Goal: Information Seeking & Learning: Check status

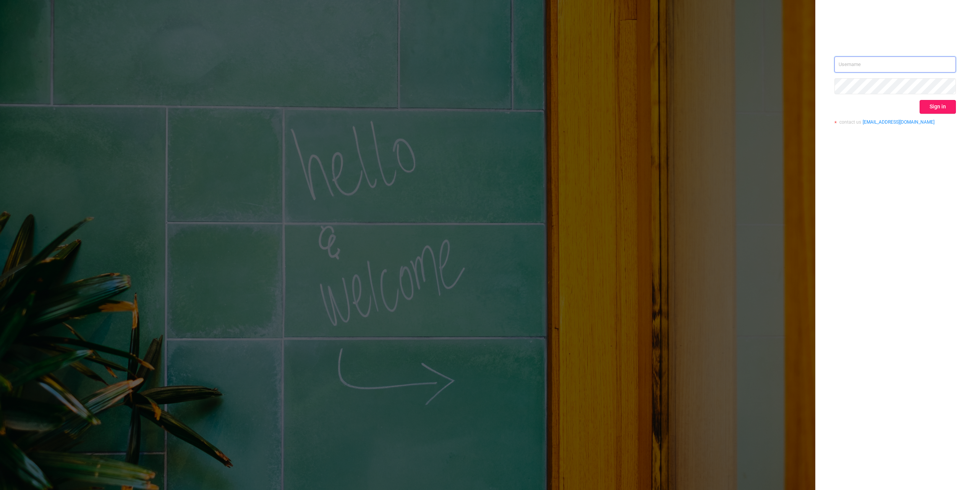
type input "[PERSON_NAME][EMAIL_ADDRESS][DOMAIN_NAME]"
click at [937, 106] on button "Sign in" at bounding box center [937, 107] width 36 height 14
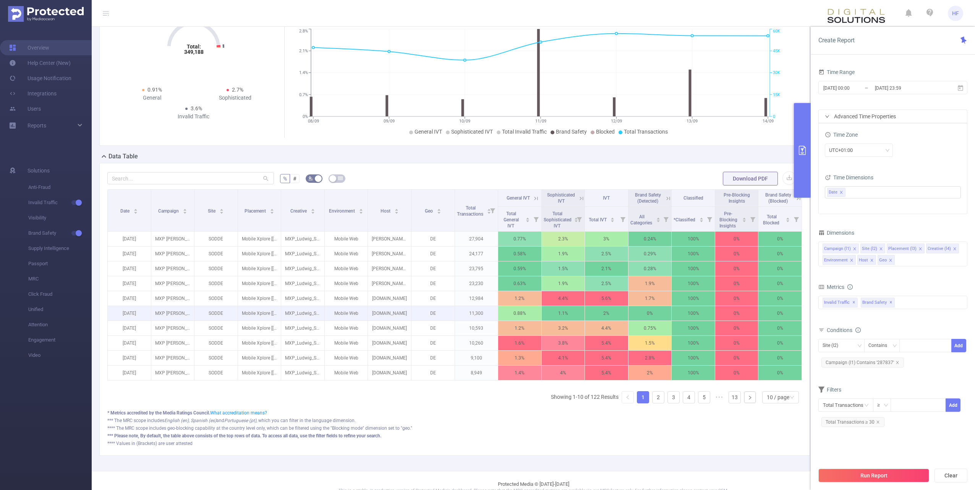
scroll to position [71, 0]
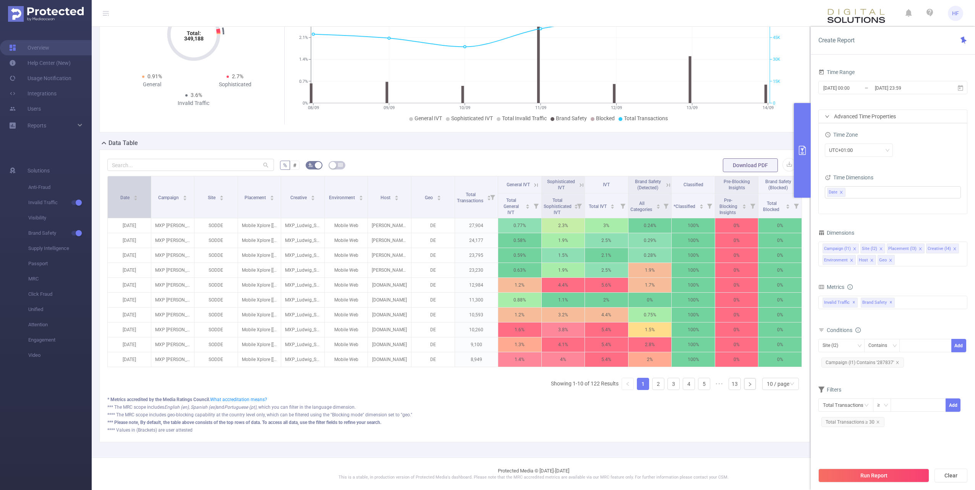
click at [136, 197] on icon "icon: caret-down" at bounding box center [136, 199] width 4 height 4
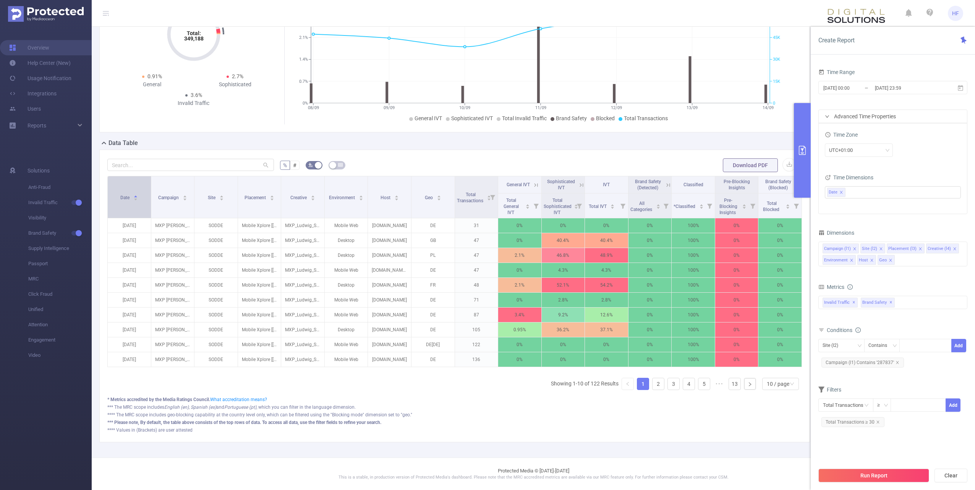
click at [136, 199] on icon "icon: caret-down" at bounding box center [135, 200] width 3 height 2
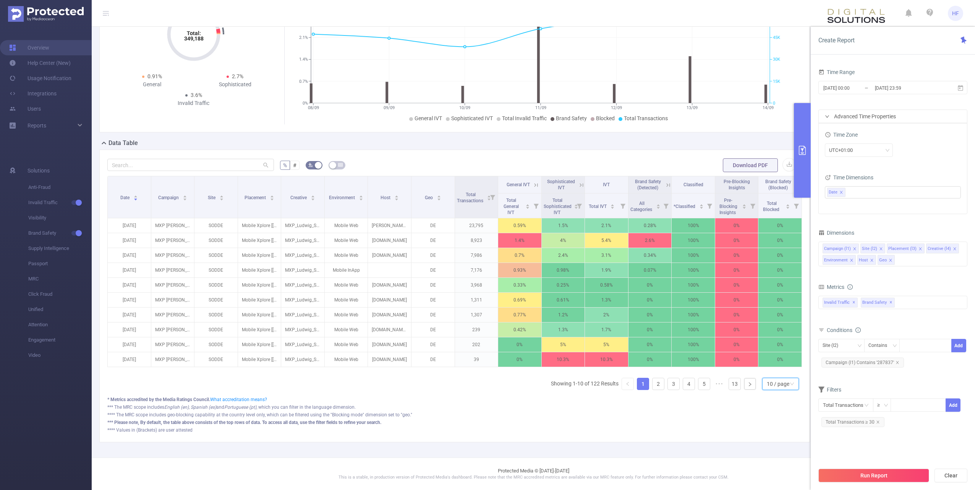
click at [768, 384] on div "10 / page" at bounding box center [778, 384] width 23 height 11
click at [774, 370] on li "50 / page" at bounding box center [774, 376] width 37 height 12
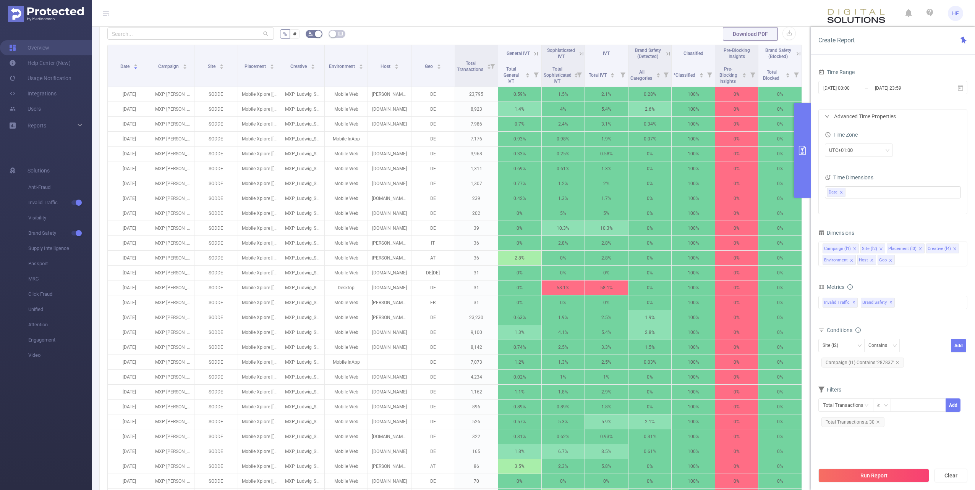
scroll to position [110, 0]
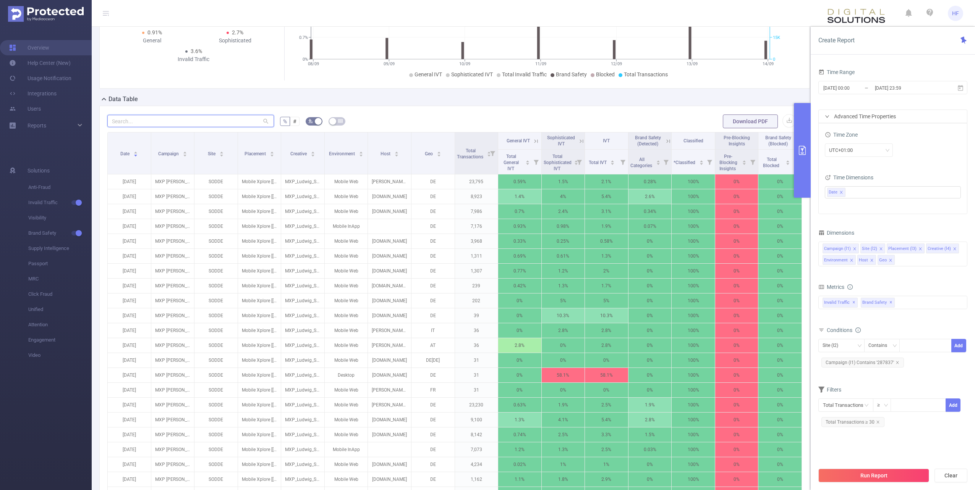
click at [205, 123] on input "text" at bounding box center [190, 121] width 167 height 12
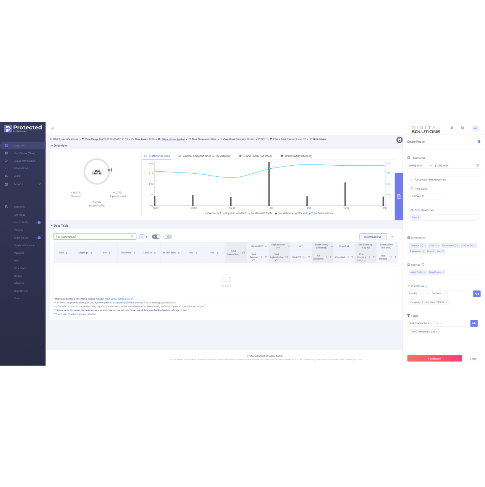
scroll to position [0, 0]
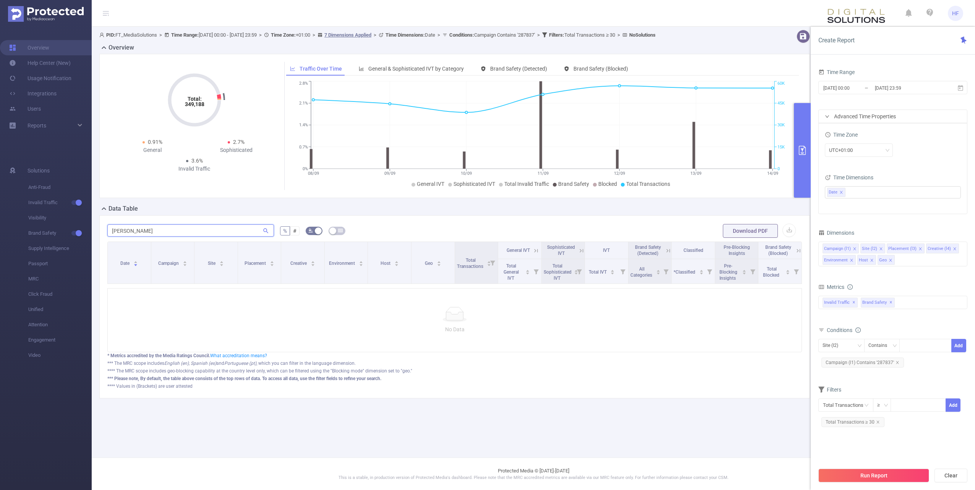
click at [142, 226] on input "[PERSON_NAME]" at bounding box center [190, 231] width 167 height 12
drag, startPoint x: 142, startPoint y: 226, endPoint x: 125, endPoint y: 226, distance: 17.6
click at [125, 226] on input "[PERSON_NAME]" at bounding box center [190, 231] width 167 height 12
click at [126, 227] on input "[PERSON_NAME]" at bounding box center [190, 231] width 167 height 12
drag, startPoint x: 172, startPoint y: 225, endPoint x: -2, endPoint y: 220, distance: 173.1
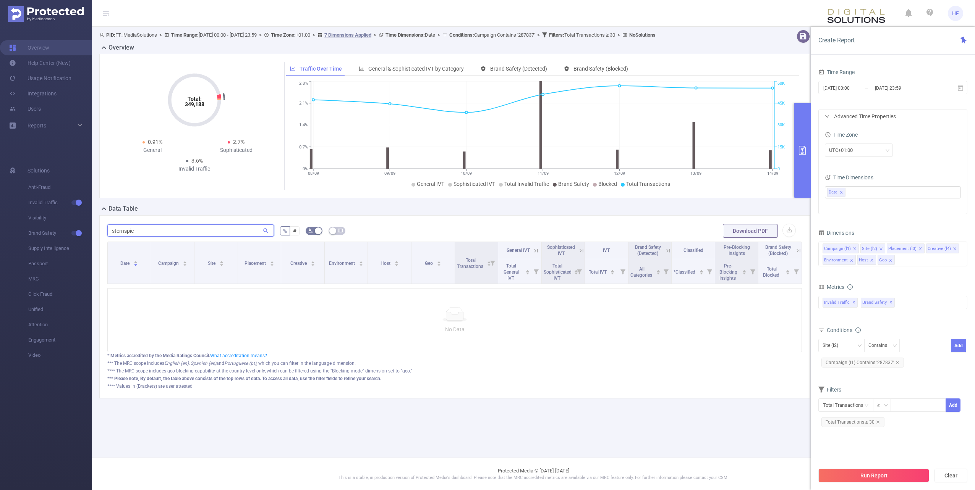
click at [0, 220] on html "HF Overview Help Center (New) Usage Notification Integrations Users Reports Sol…" at bounding box center [487, 245] width 975 height 490
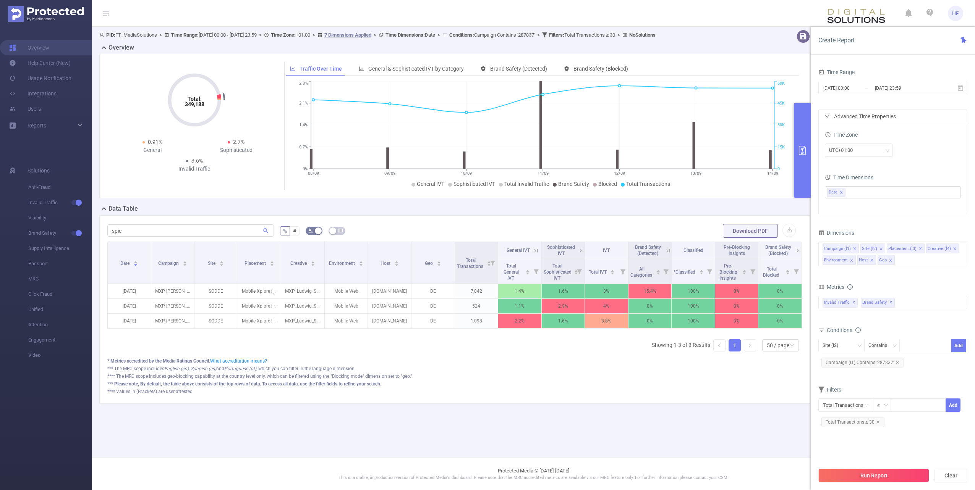
click at [482, 371] on div "*** The MRC scope includes English (en), Spanish (es) and Portuguese (pt) , whi…" at bounding box center [454, 369] width 694 height 7
click at [448, 440] on main "PID: FT_MediaSolutions > Time Range: [DATE] 00:00 - [DATE] 23:59 > Time Zone: +…" at bounding box center [533, 229] width 883 height 458
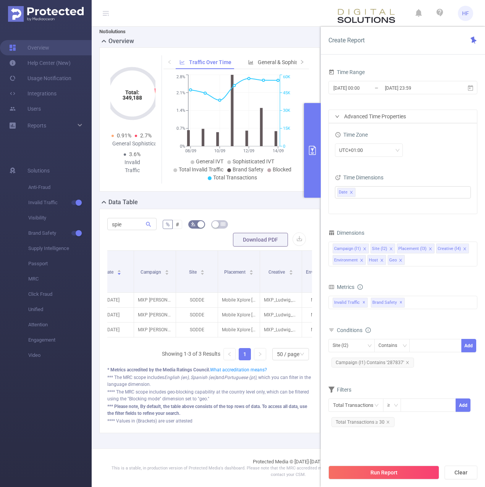
scroll to position [0, 10]
drag, startPoint x: 128, startPoint y: 222, endPoint x: 82, endPoint y: 224, distance: 45.5
click at [82, 224] on section "Overview Help Center (New) Usage Notification Integrations Users Reports Soluti…" at bounding box center [242, 243] width 485 height 487
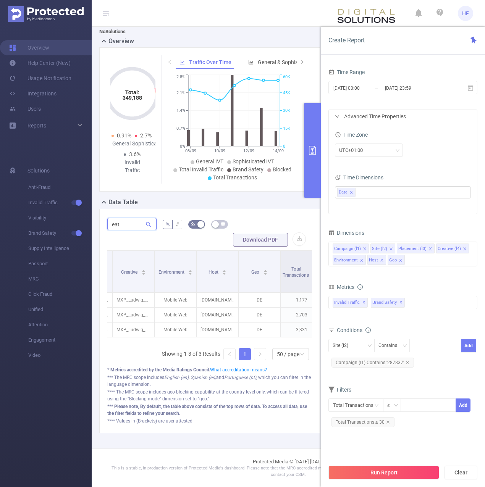
scroll to position [0, 0]
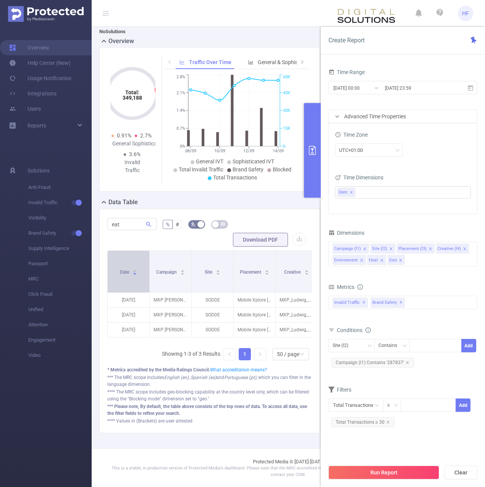
click at [136, 272] on icon "icon: caret-down" at bounding box center [135, 274] width 4 height 4
click at [135, 270] on icon "icon: caret-up" at bounding box center [135, 271] width 3 height 2
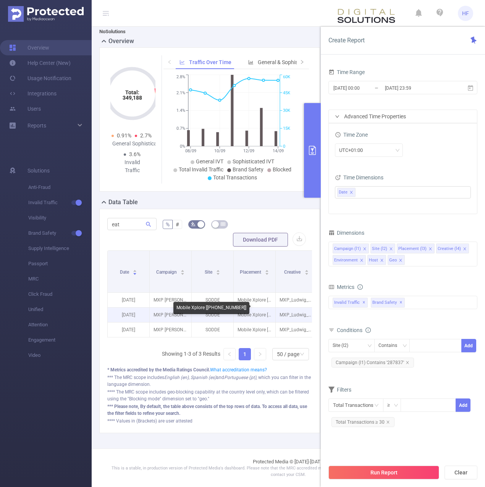
scroll to position [40, 0]
drag, startPoint x: 163, startPoint y: 343, endPoint x: 175, endPoint y: 344, distance: 11.9
click at [175, 344] on div "Date Campaign Site Placement Creative Environment Host Geo Total Transactions G…" at bounding box center [209, 309] width 205 height 116
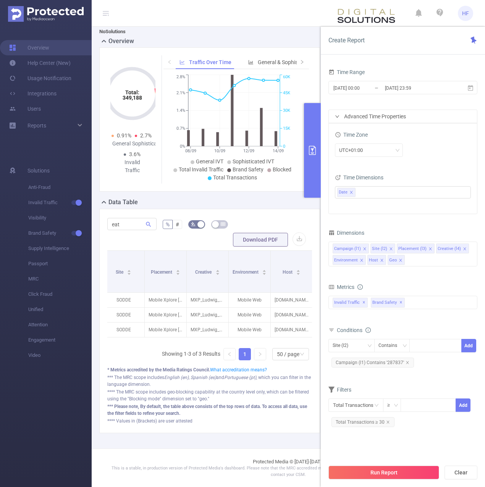
scroll to position [0, 92]
drag, startPoint x: 118, startPoint y: 218, endPoint x: 86, endPoint y: 219, distance: 32.5
click at [86, 219] on section "Overview Help Center (New) Usage Notification Integrations Users Reports Soluti…" at bounding box center [242, 243] width 485 height 487
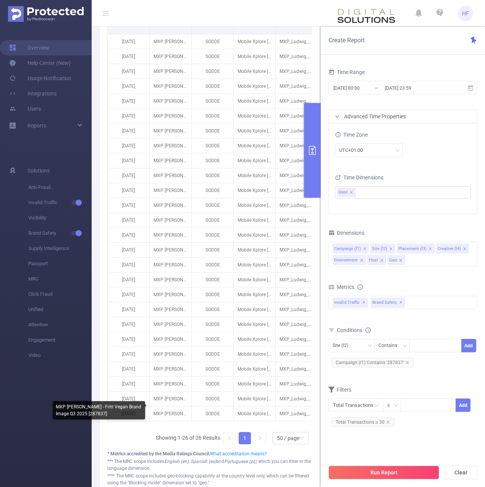
scroll to position [306, 0]
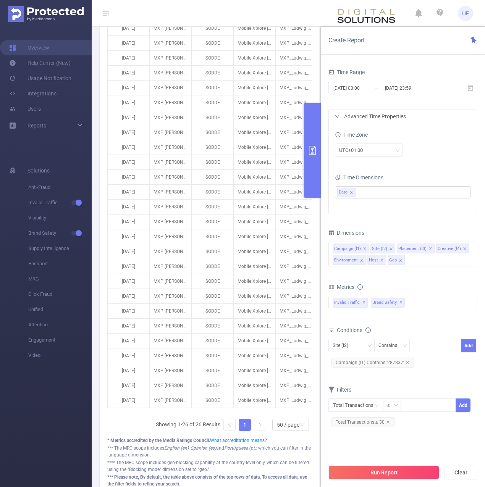
type input "[PERSON_NAME]"
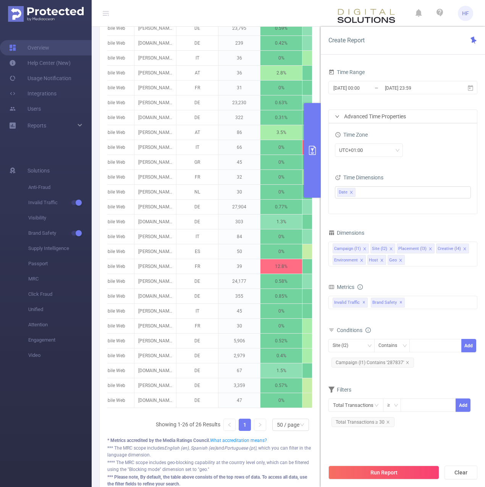
scroll to position [0, 228]
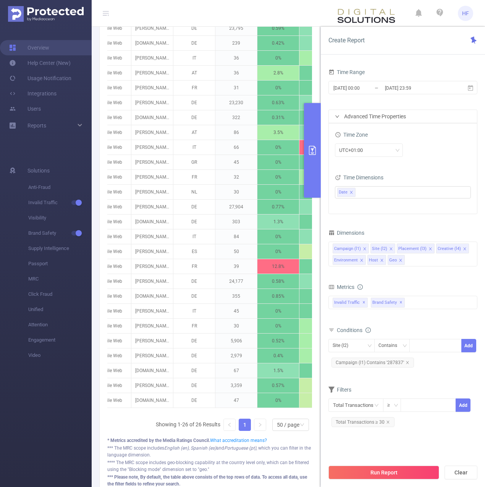
drag, startPoint x: 152, startPoint y: 418, endPoint x: 214, endPoint y: 422, distance: 61.6
click at [214, 422] on div "Date Campaign Site Placement Creative Environment Host Geo Total Transactions G…" at bounding box center [209, 208] width 205 height 459
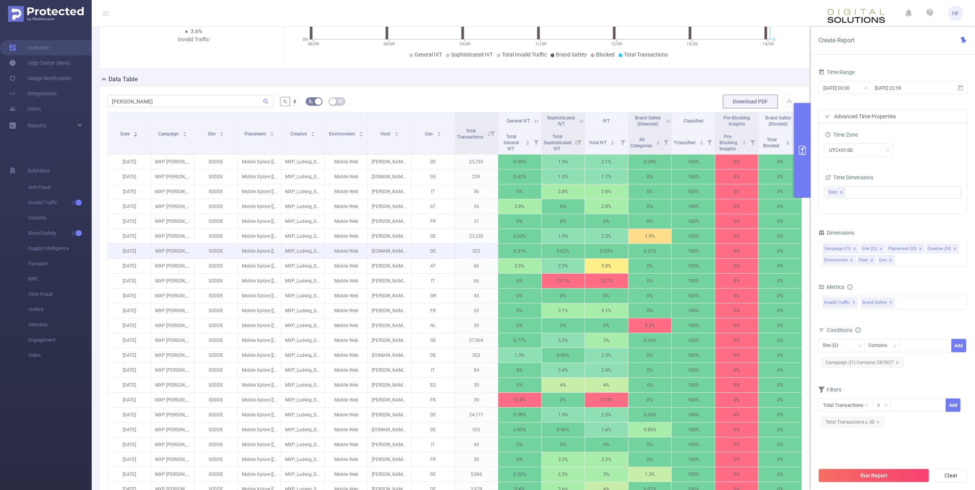
scroll to position [119, 0]
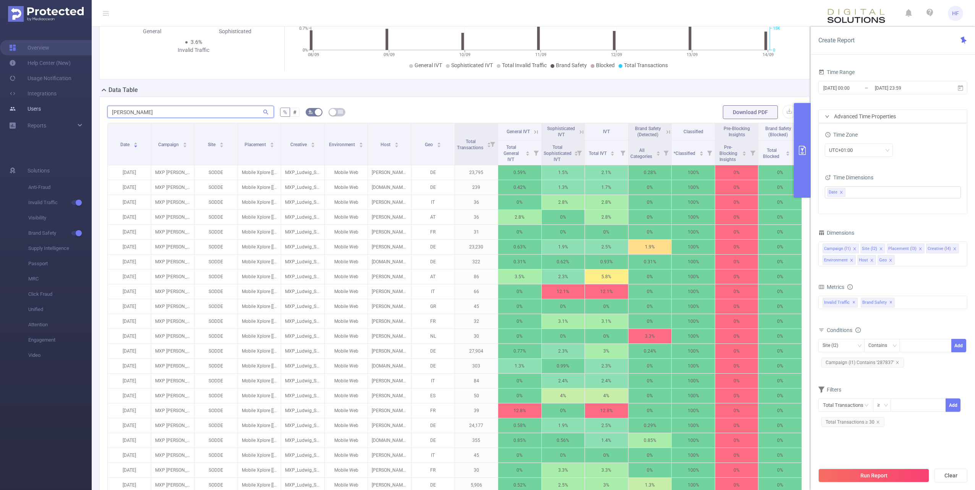
drag, startPoint x: 250, startPoint y: 112, endPoint x: 72, endPoint y: 109, distance: 178.4
click at [72, 109] on section "Overview Help Center (New) Usage Notification Integrations Users Reports Soluti…" at bounding box center [487, 245] width 975 height 490
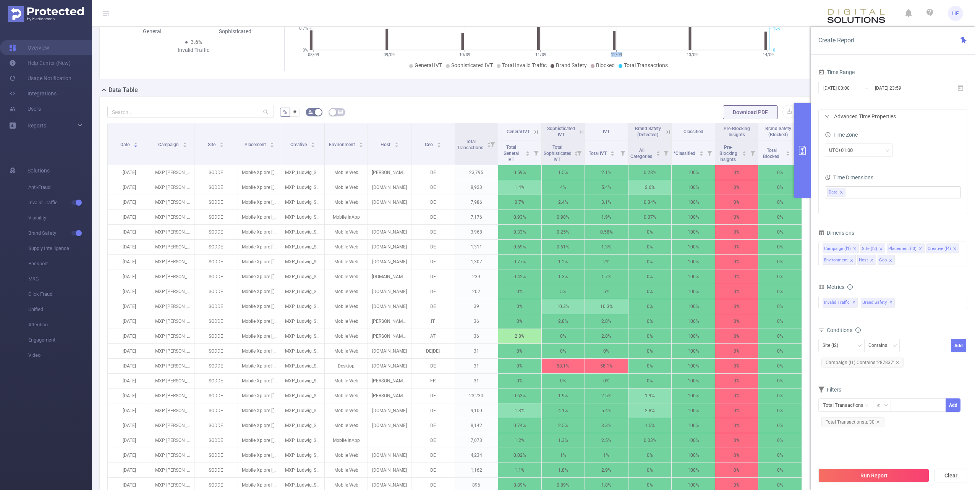
drag, startPoint x: 531, startPoint y: -40, endPoint x: 487, endPoint y: -40, distance: 43.2
click at [487, 0] on html "HF Overview Help Center (New) Usage Notification Integrations Users Reports Sol…" at bounding box center [487, 245] width 975 height 490
drag, startPoint x: 371, startPoint y: 366, endPoint x: 403, endPoint y: 367, distance: 31.8
click at [403, 367] on p "[DOMAIN_NAME]" at bounding box center [389, 366] width 43 height 15
click at [400, 111] on form "% # Download PDF" at bounding box center [454, 112] width 694 height 15
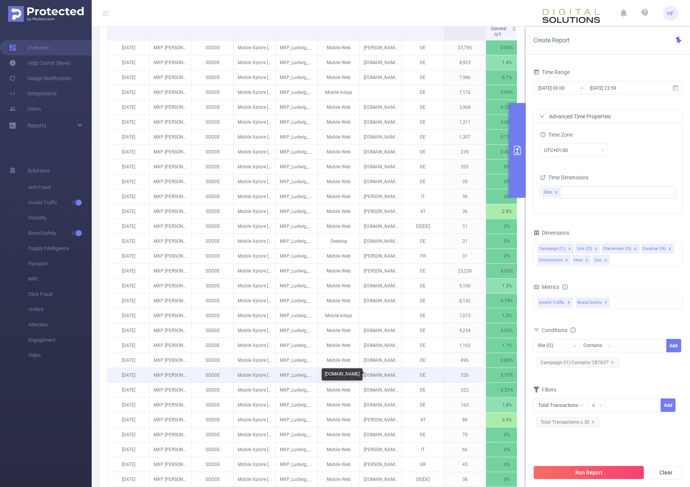
scroll to position [136, 0]
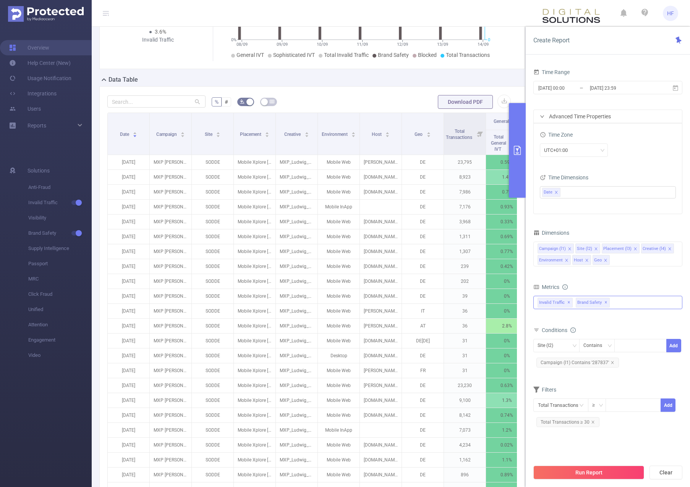
click at [637, 303] on div "Invalid Traffic ✕ Brand Safety ✕" at bounding box center [607, 302] width 149 height 13
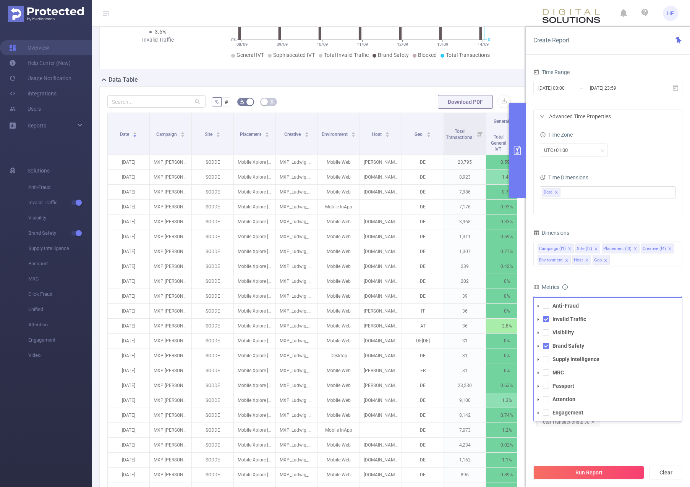
drag, startPoint x: 547, startPoint y: 319, endPoint x: 547, endPoint y: 324, distance: 4.2
click at [547, 320] on span at bounding box center [546, 319] width 6 height 6
click at [546, 346] on span at bounding box center [546, 346] width 6 height 6
click at [547, 332] on span at bounding box center [546, 333] width 6 height 6
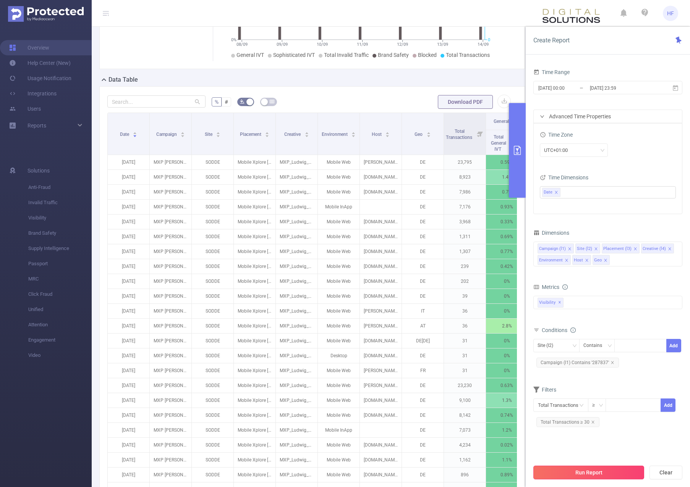
click at [607, 472] on button "Run Report" at bounding box center [588, 473] width 111 height 14
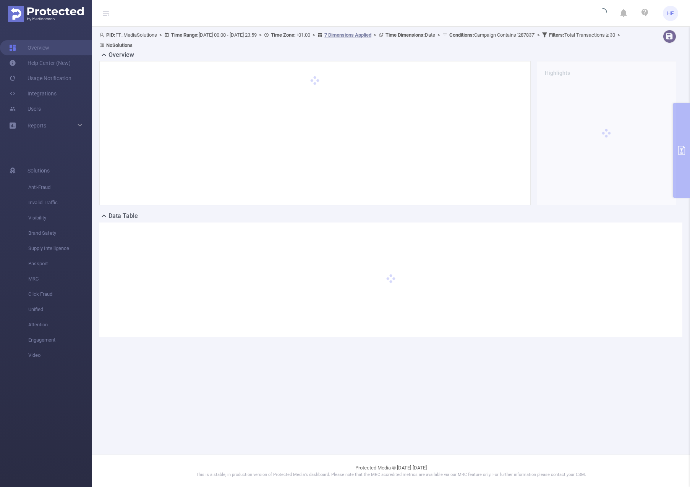
scroll to position [0, 0]
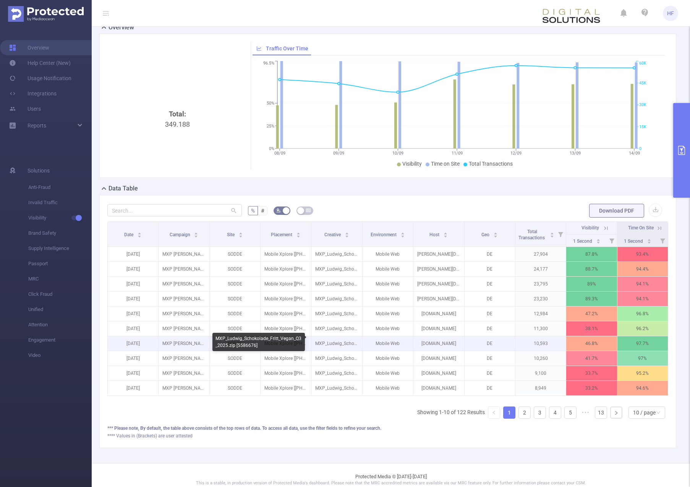
scroll to position [38, 0]
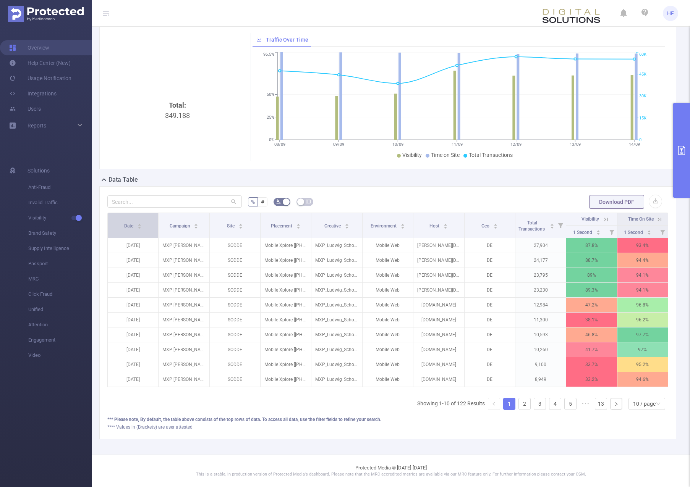
click at [142, 226] on div "Date" at bounding box center [133, 226] width 18 height 8
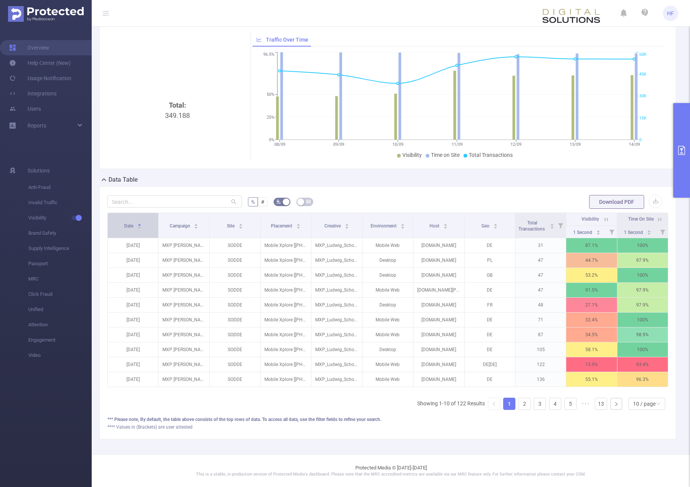
click at [142, 225] on div "Date" at bounding box center [133, 226] width 18 height 8
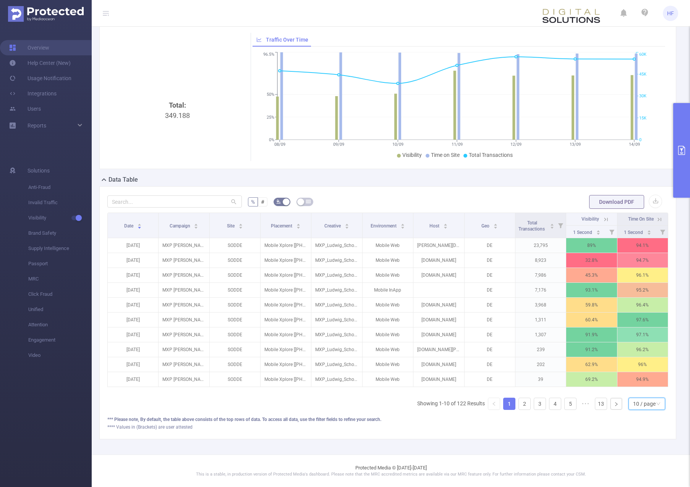
click at [636, 408] on div "10 / page" at bounding box center [644, 403] width 23 height 11
click at [643, 396] on li "50 / page" at bounding box center [640, 396] width 37 height 12
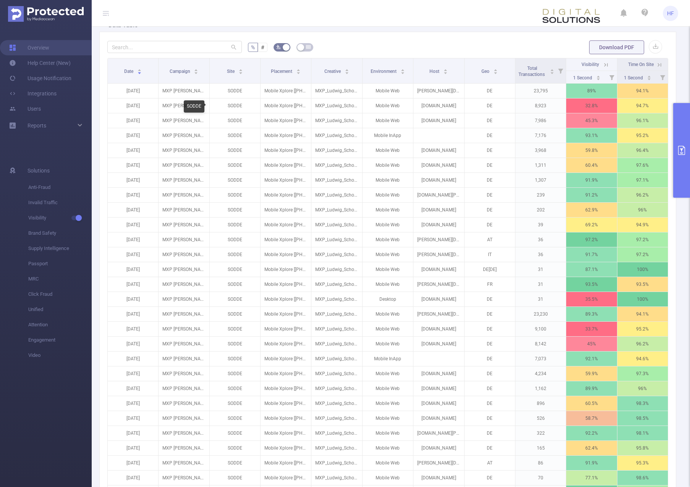
scroll to position [115, 0]
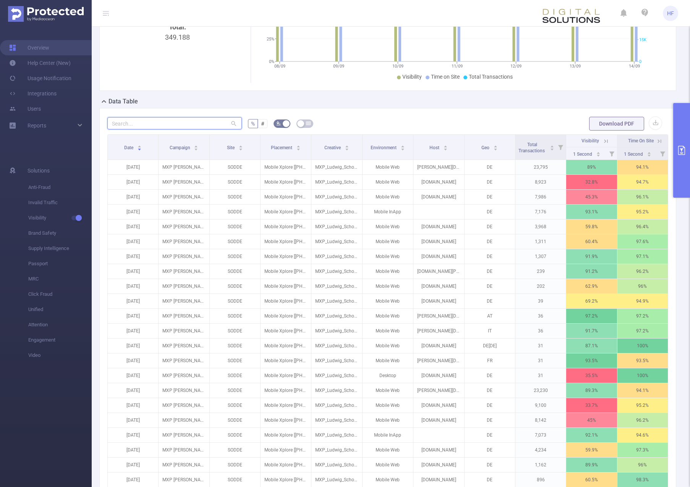
click at [171, 122] on input "text" at bounding box center [174, 123] width 134 height 12
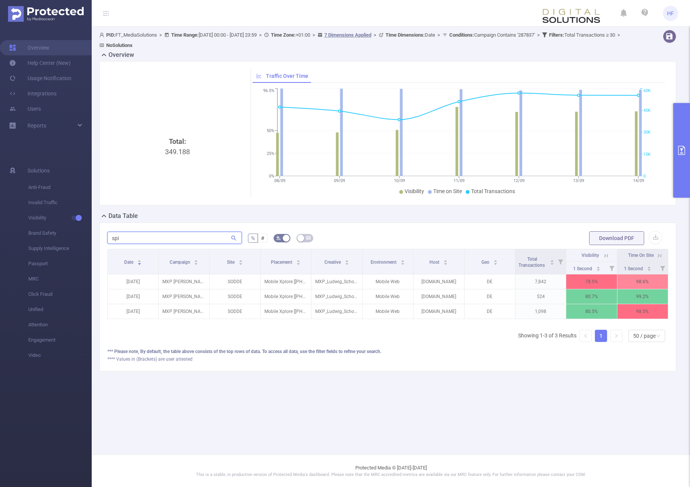
type input "spie"
drag, startPoint x: 117, startPoint y: 234, endPoint x: 79, endPoint y: 236, distance: 37.5
click at [79, 236] on section "Overview Help Center (New) Usage Notification Integrations Users Reports Soluti…" at bounding box center [345, 243] width 690 height 487
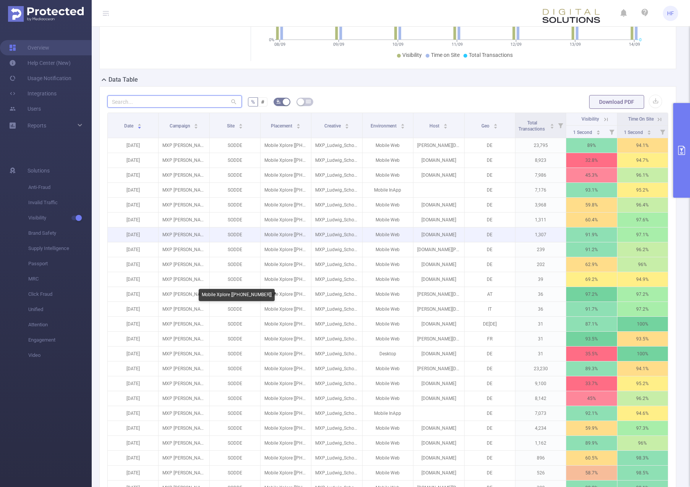
scroll to position [153, 0]
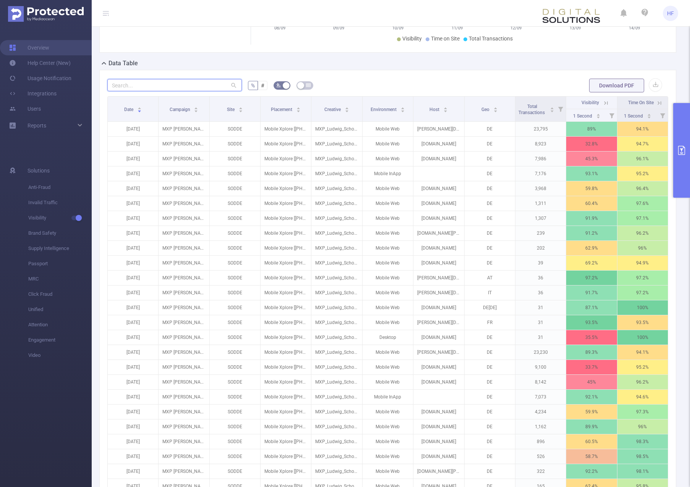
click at [195, 84] on input "text" at bounding box center [174, 85] width 134 height 12
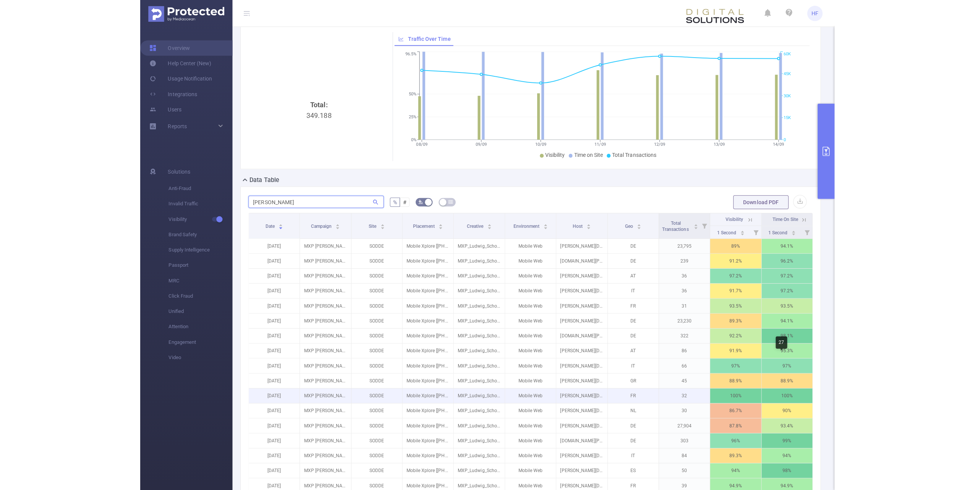
scroll to position [0, 0]
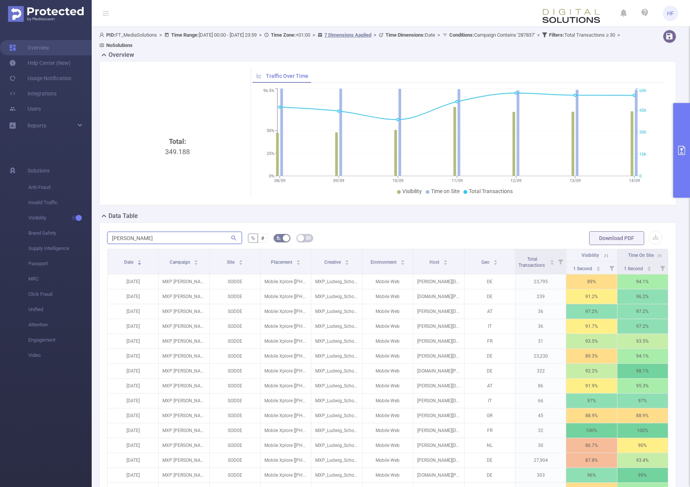
type input "[PERSON_NAME]"
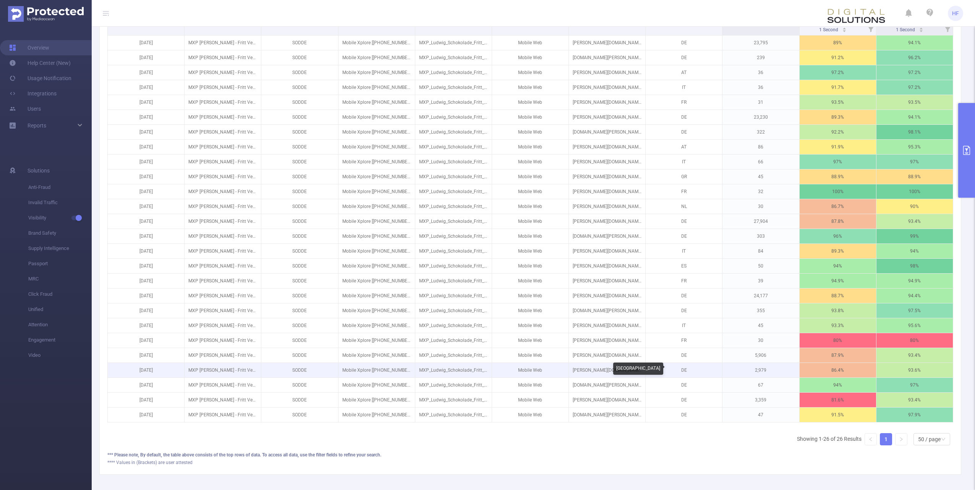
scroll to position [194, 0]
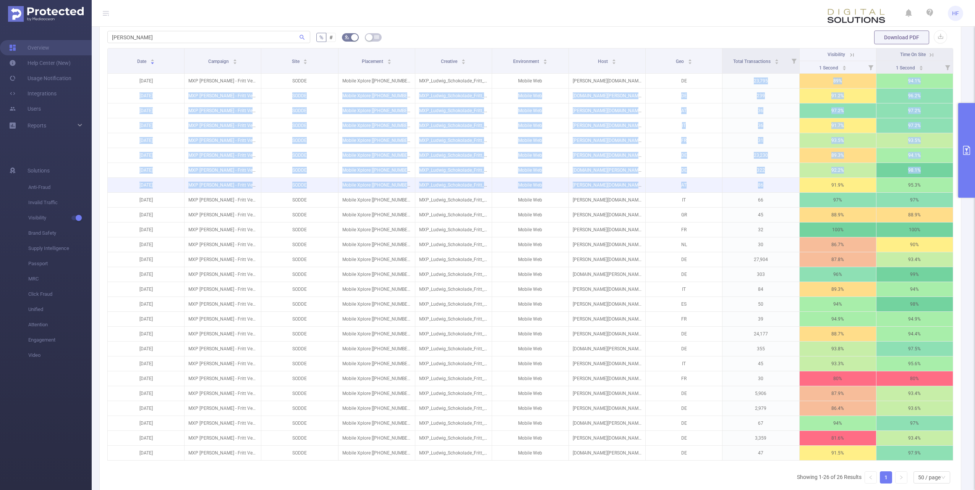
drag, startPoint x: 745, startPoint y: 83, endPoint x: 767, endPoint y: 188, distance: 107.4
click at [767, 188] on tbody "[DATE] MXP [PERSON_NAME] - Fritt Vegan Brand Image Q3 2025 [287837] SODDE Mobil…" at bounding box center [530, 267] width 845 height 387
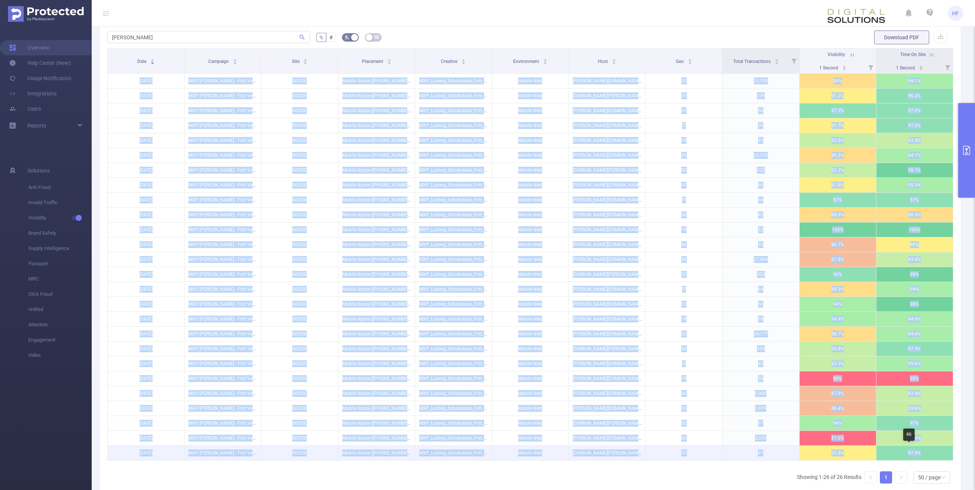
drag, startPoint x: 129, startPoint y: 78, endPoint x: 929, endPoint y: 452, distance: 883.1
click at [929, 452] on tbody "[DATE] MXP [PERSON_NAME] - Fritt Vegan Brand Image Q3 2025 [287837] SODDE Mobil…" at bounding box center [530, 267] width 845 height 387
copy tbody "[DATE] MXP [PERSON_NAME] - Fritt Vegan Brand Image Q3 2025 [287837] SODDE Mobil…"
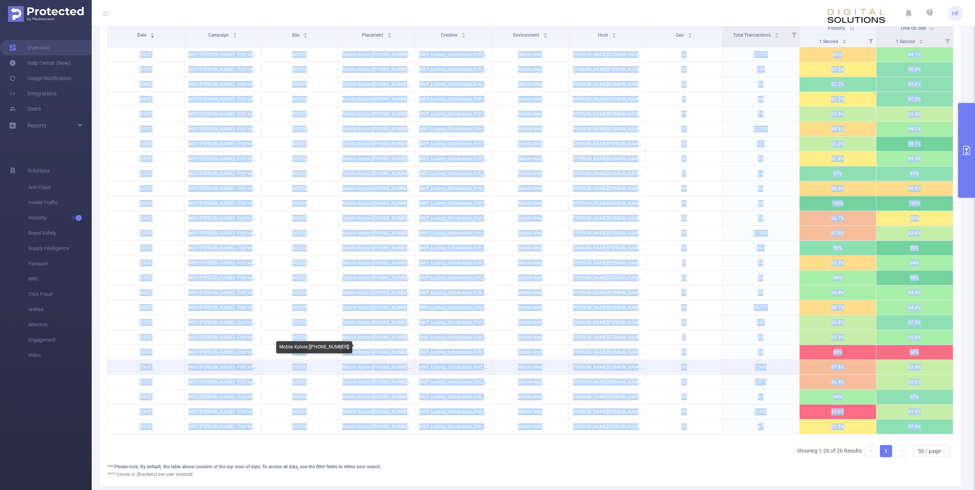
scroll to position [270, 0]
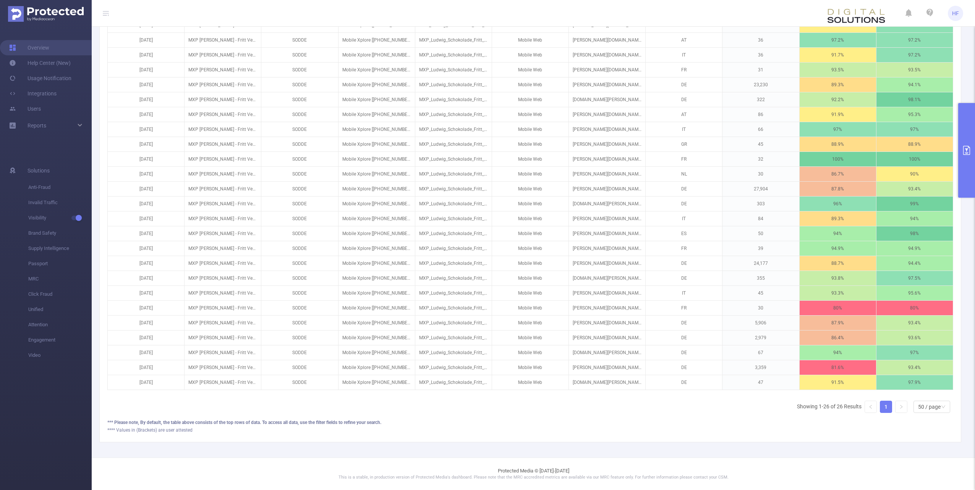
click at [411, 407] on div "Date Campaign Site Placement Creative Environment Host Geo Total Transactions V…" at bounding box center [530, 198] width 846 height 442
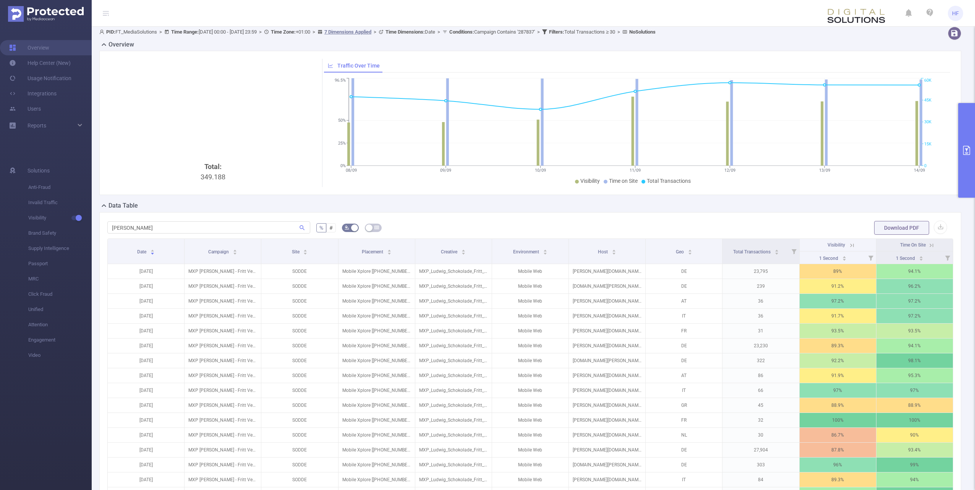
scroll to position [0, 0]
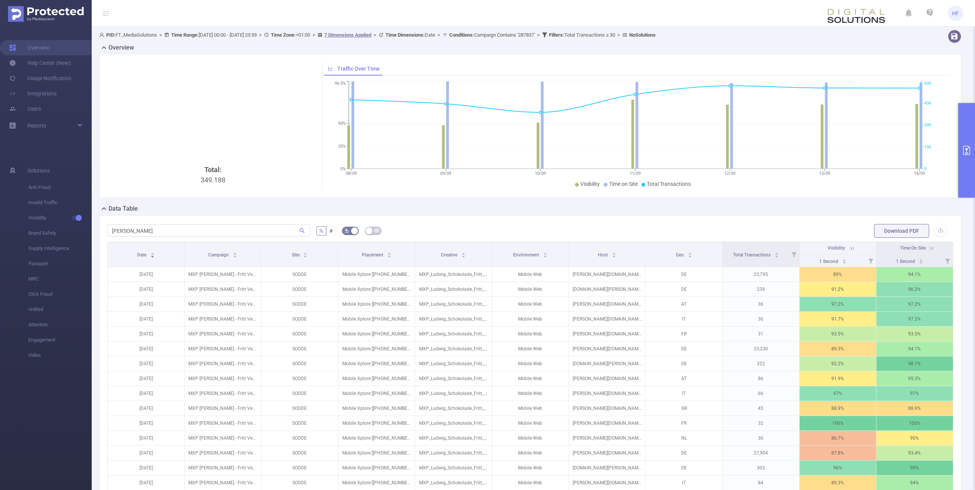
click at [966, 153] on icon "primary" at bounding box center [966, 150] width 7 height 9
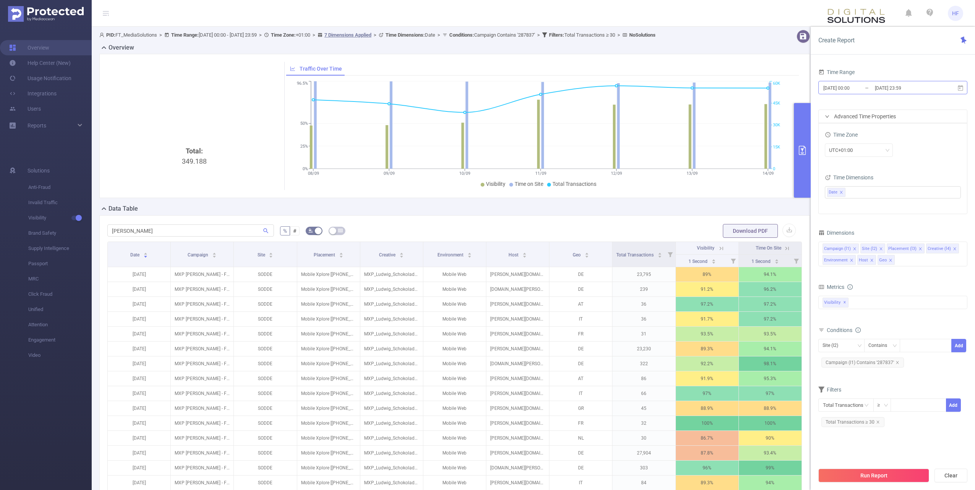
click at [850, 91] on input "[DATE] 00:00" at bounding box center [853, 88] width 62 height 10
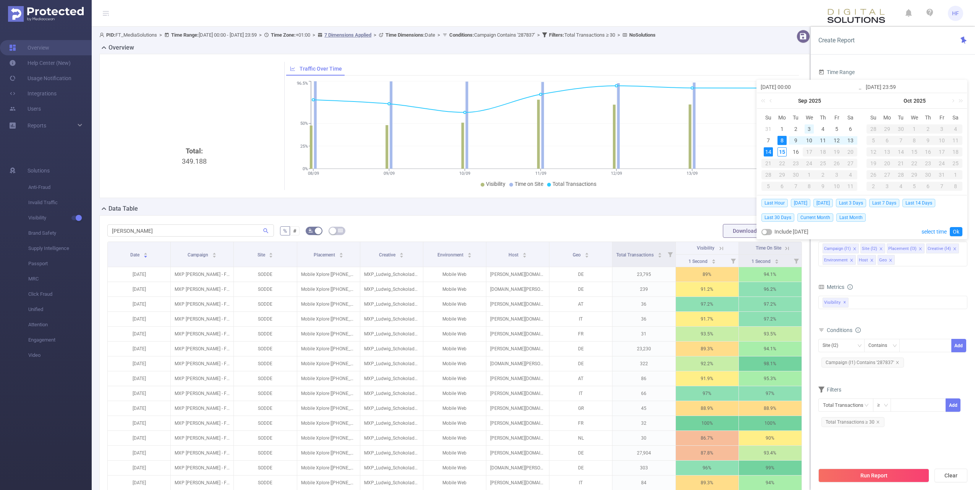
click at [811, 128] on div "3" at bounding box center [808, 129] width 9 height 9
click at [785, 153] on div "15" at bounding box center [781, 151] width 9 height 9
type input "[DATE] 00:00"
type input "[DATE] 23:59"
type input "[DATE] 00:00"
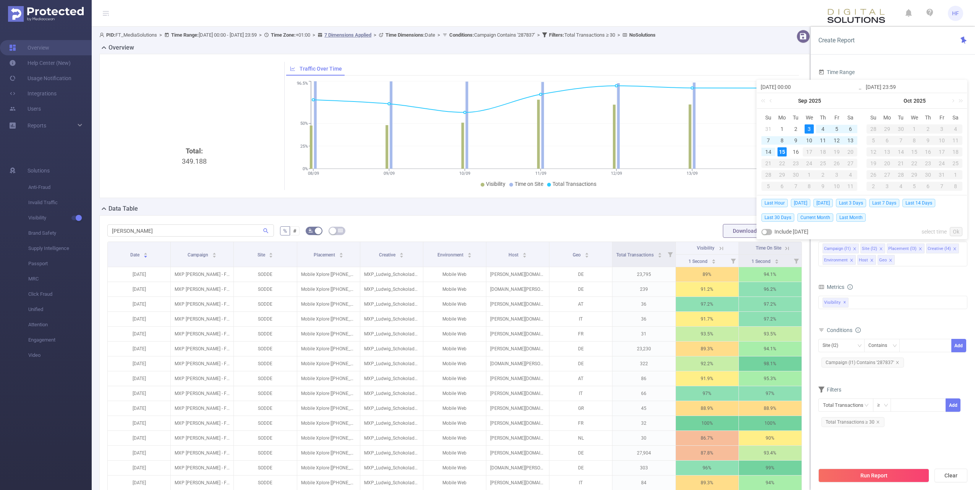
type input "[DATE] 23:59"
drag, startPoint x: 889, startPoint y: 475, endPoint x: 888, endPoint y: 468, distance: 6.5
click at [889, 474] on button "Run Report" at bounding box center [873, 476] width 111 height 14
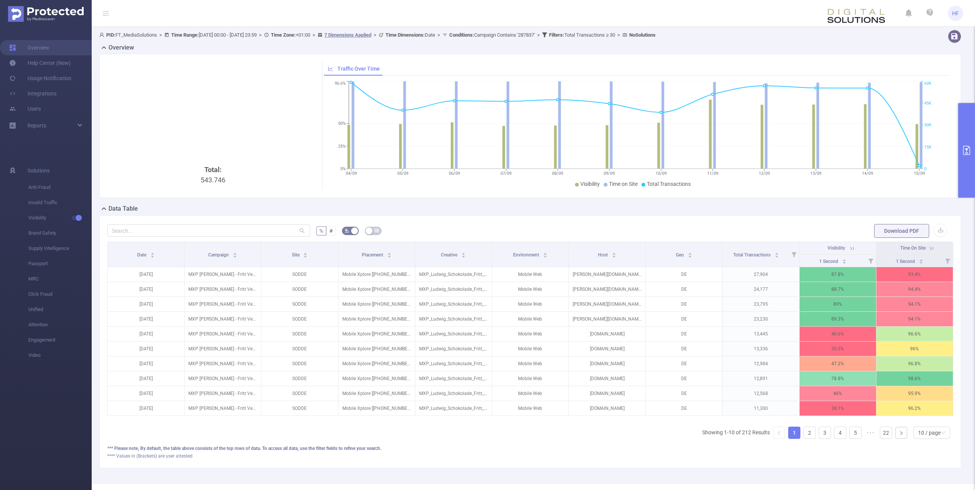
click at [437, 444] on div "Date Campaign Site Placement Creative Environment Host Geo Total Transactions V…" at bounding box center [530, 344] width 846 height 204
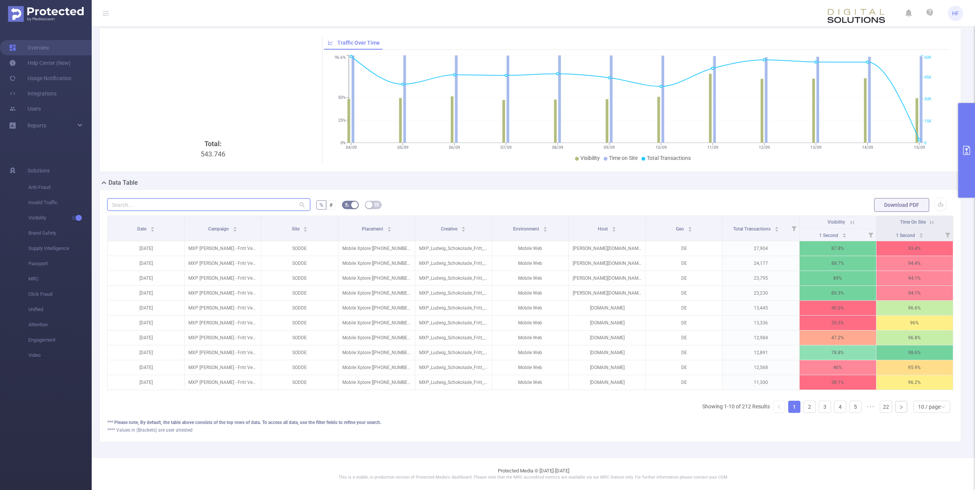
click at [210, 200] on input "text" at bounding box center [208, 205] width 203 height 12
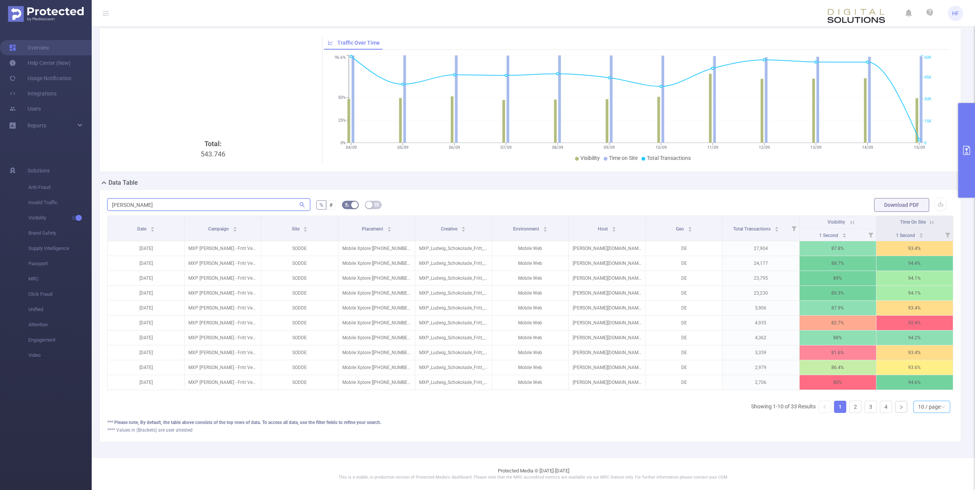
type input "[PERSON_NAME]"
click at [918, 405] on div "10 / page" at bounding box center [929, 406] width 23 height 11
click at [921, 393] on li "50 / page" at bounding box center [925, 399] width 37 height 12
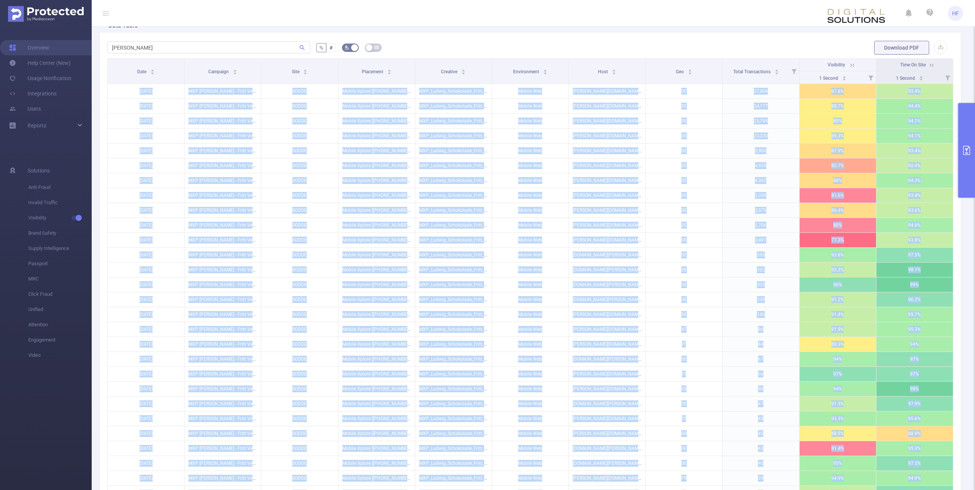
scroll to position [374, 0]
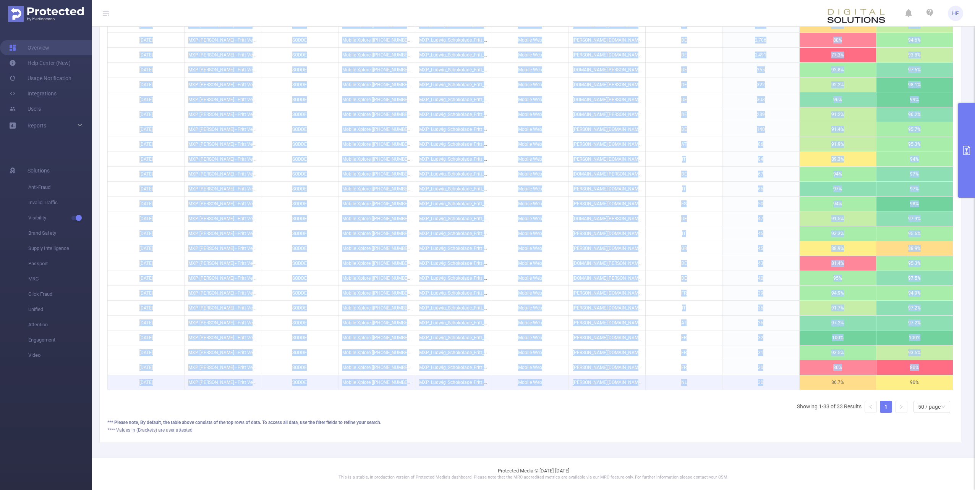
drag, startPoint x: 131, startPoint y: 91, endPoint x: 767, endPoint y: 379, distance: 697.5
click at [767, 379] on tbody "[DATE] MXP [PERSON_NAME] - Fritt Vegan Brand Image Q3 2025 [287837] SODDE Mobil…" at bounding box center [530, 145] width 845 height 492
copy tbody "[DATE] MXP [PERSON_NAME] - Fritt Vegan Brand Image Q3 2025 [287837] SODDE Mobil…"
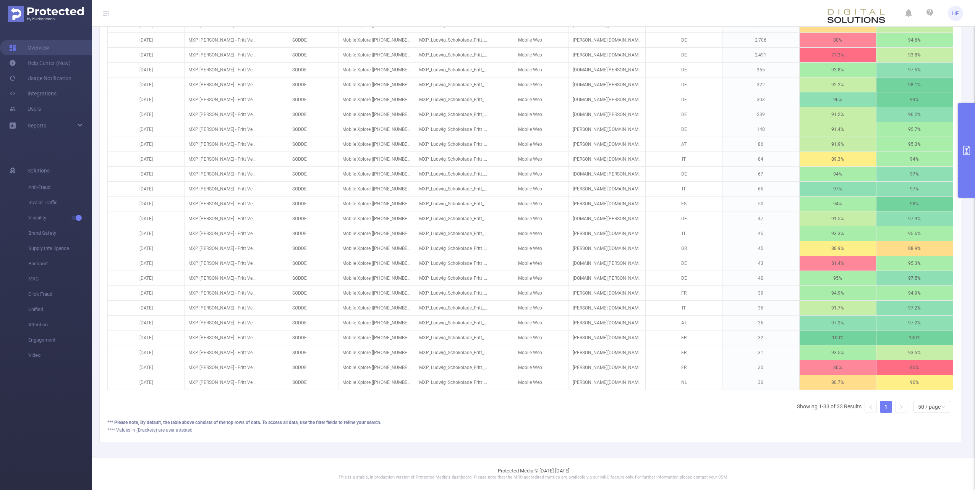
click at [664, 408] on div "Date Campaign Site Placement Creative Environment Host Geo Total Transactions V…" at bounding box center [530, 146] width 846 height 546
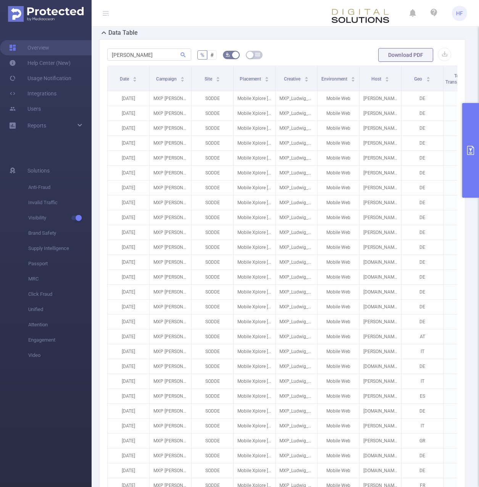
scroll to position [129, 0]
